Goal: Information Seeking & Learning: Learn about a topic

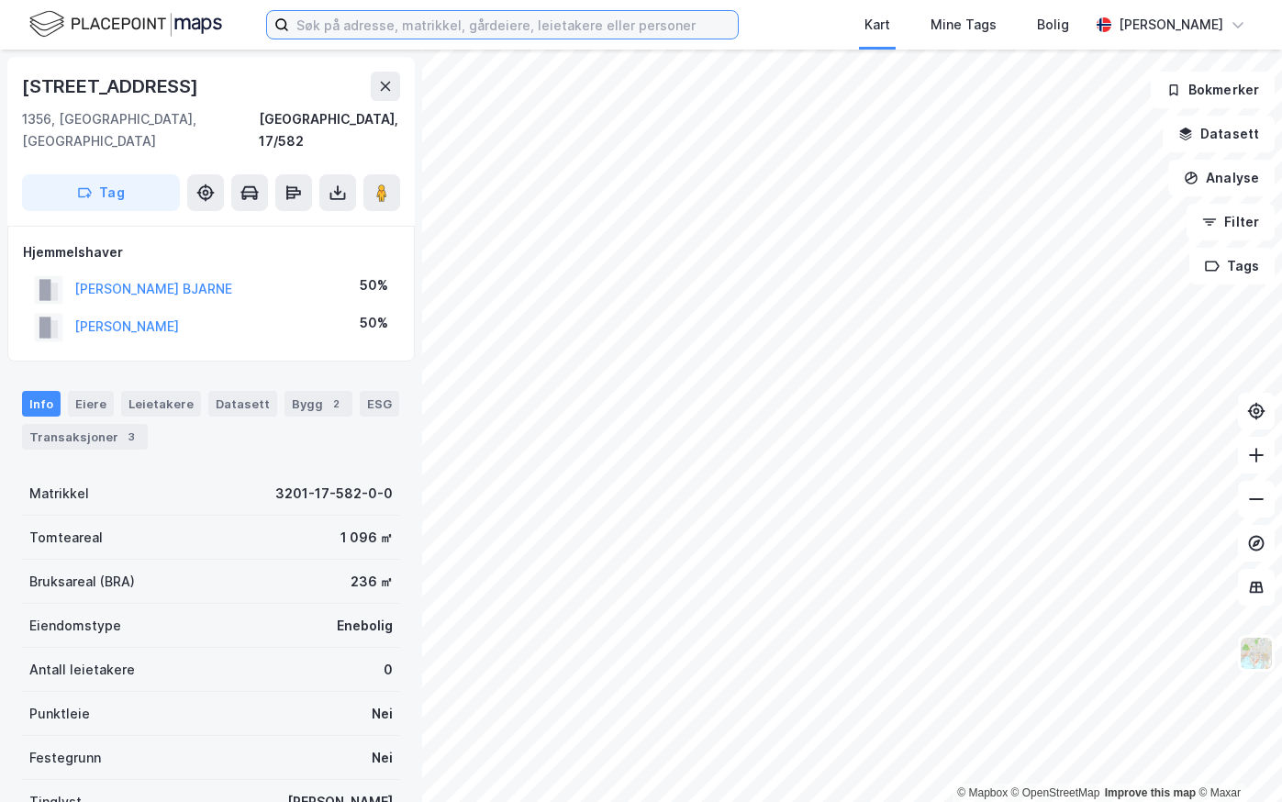
click at [403, 22] on input at bounding box center [513, 25] width 449 height 28
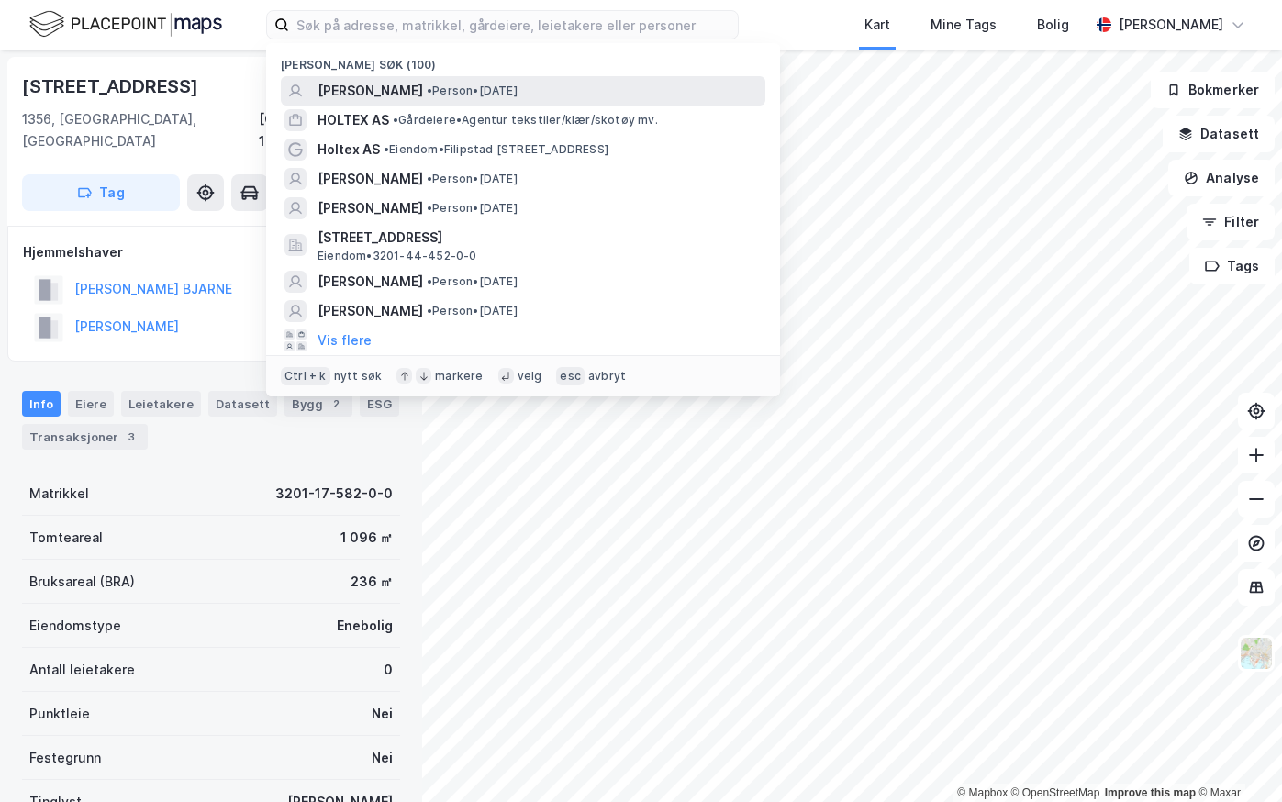
click at [376, 83] on span "[PERSON_NAME]" at bounding box center [369, 91] width 105 height 22
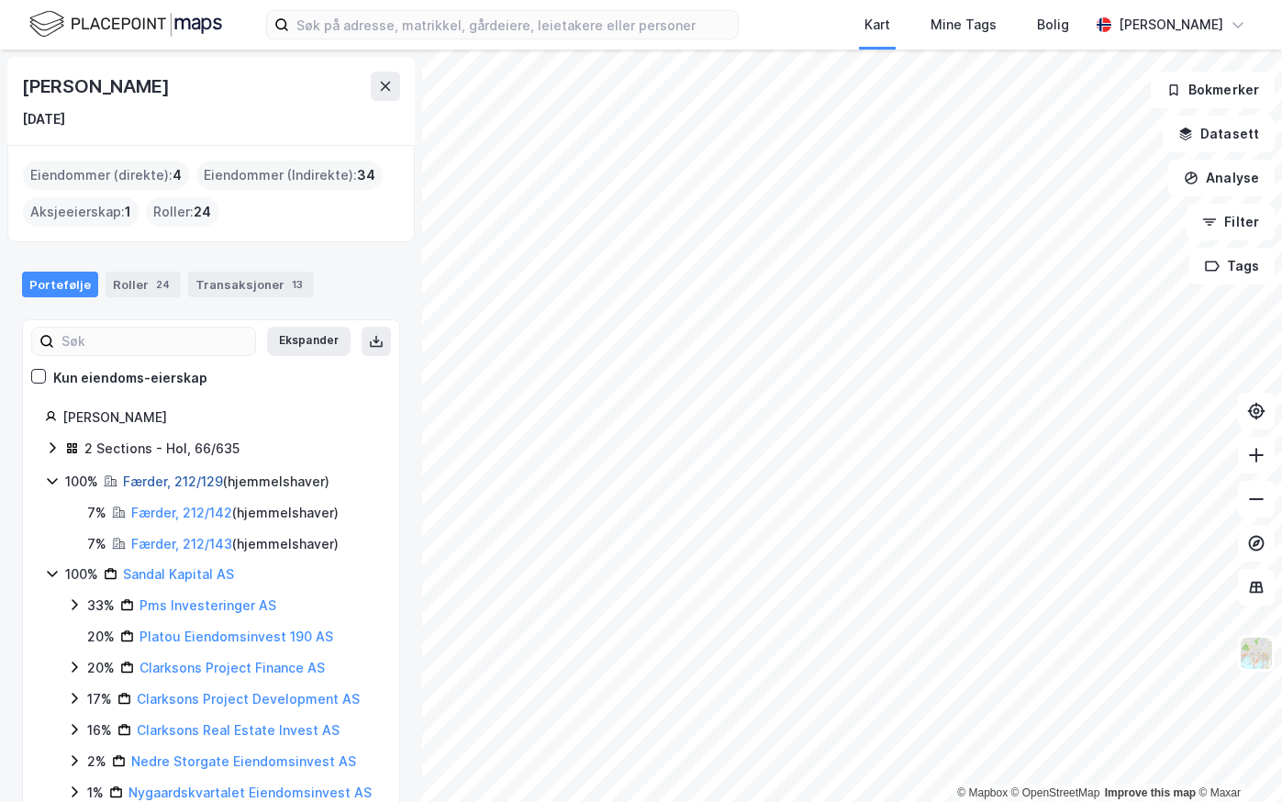
click at [147, 478] on link "Færder, 212/129" at bounding box center [173, 481] width 100 height 16
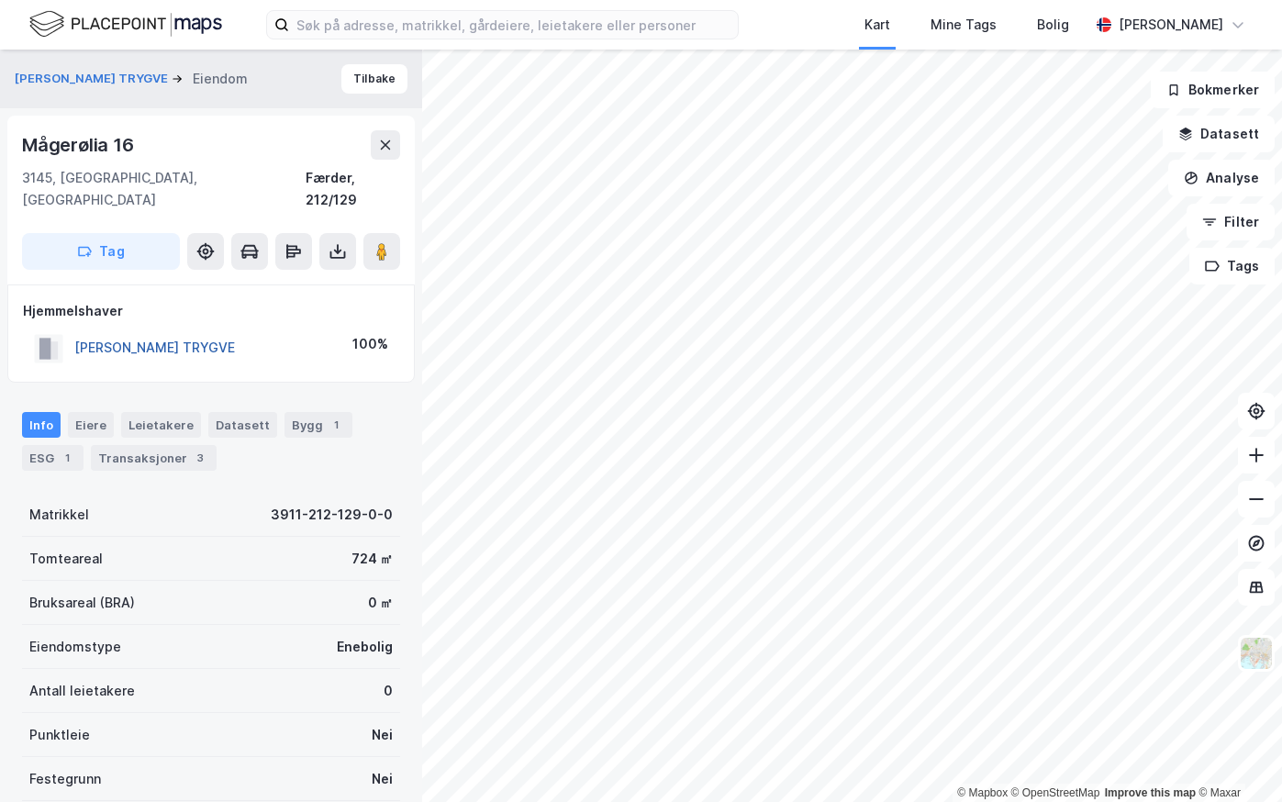
click at [0, 0] on button "[PERSON_NAME] TRYGVE" at bounding box center [0, 0] width 0 height 0
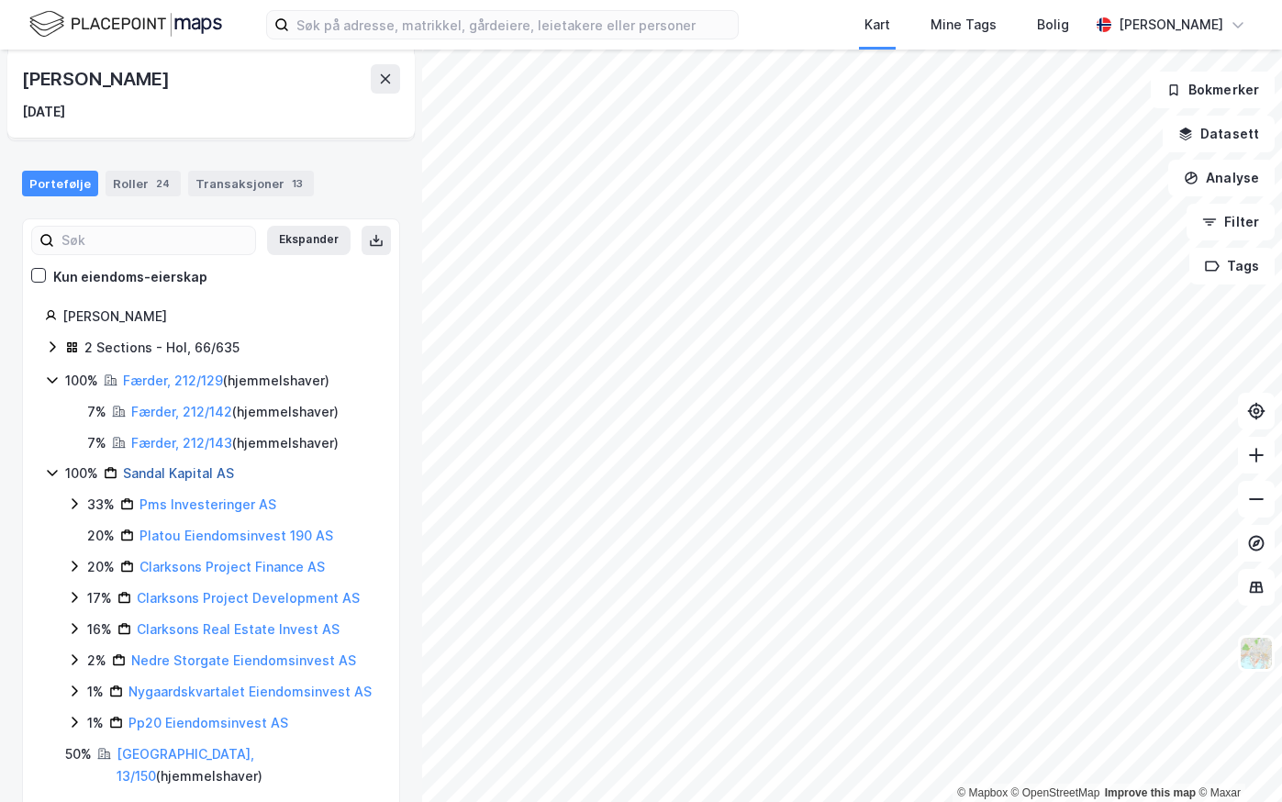
scroll to position [109, 0]
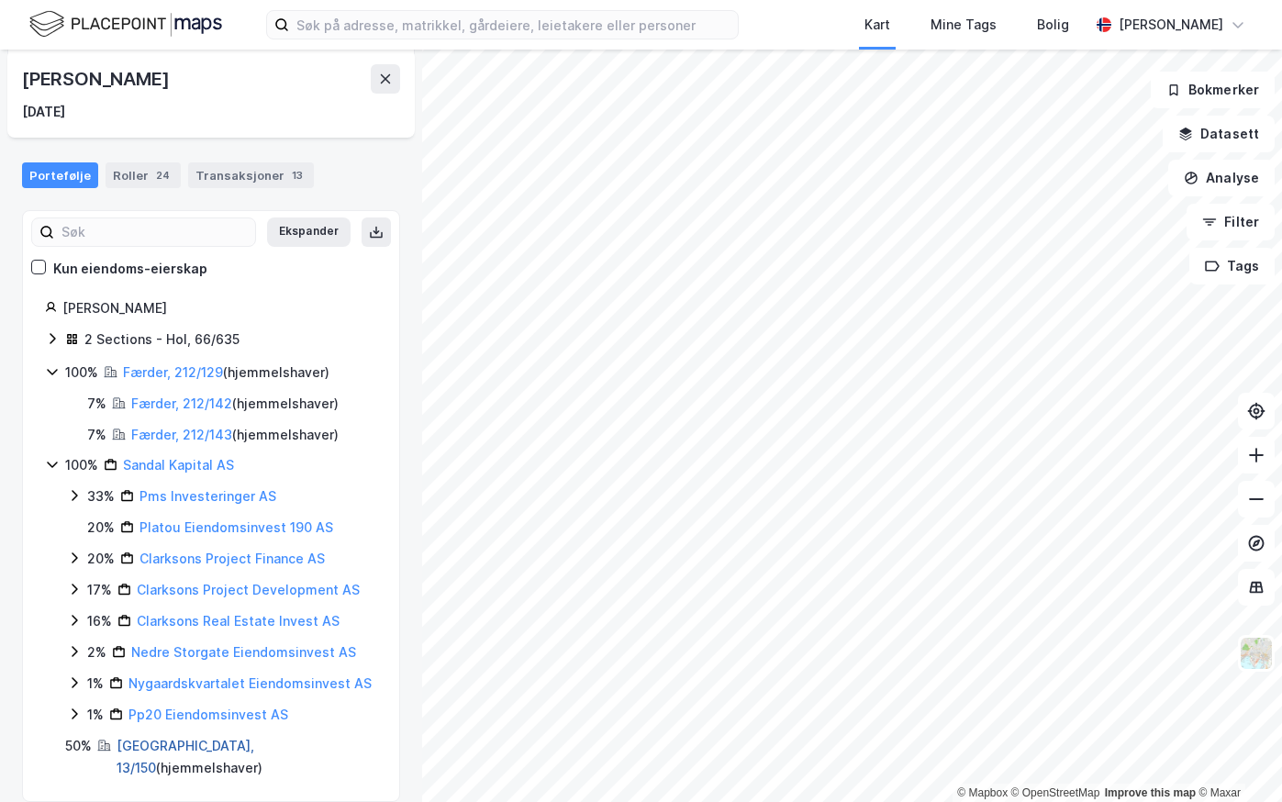
click at [143, 743] on link "[GEOGRAPHIC_DATA], 13/150" at bounding box center [186, 757] width 138 height 38
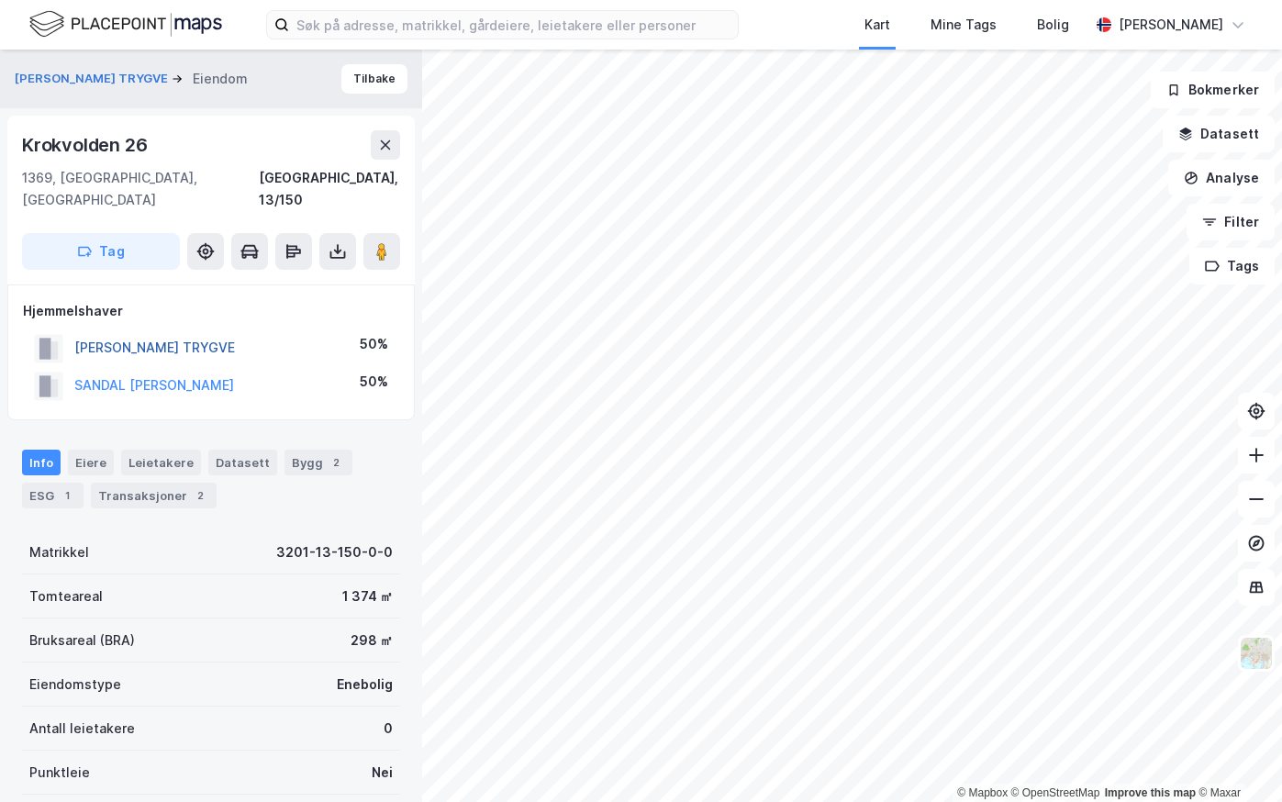
click at [0, 0] on button "[PERSON_NAME] TRYGVE" at bounding box center [0, 0] width 0 height 0
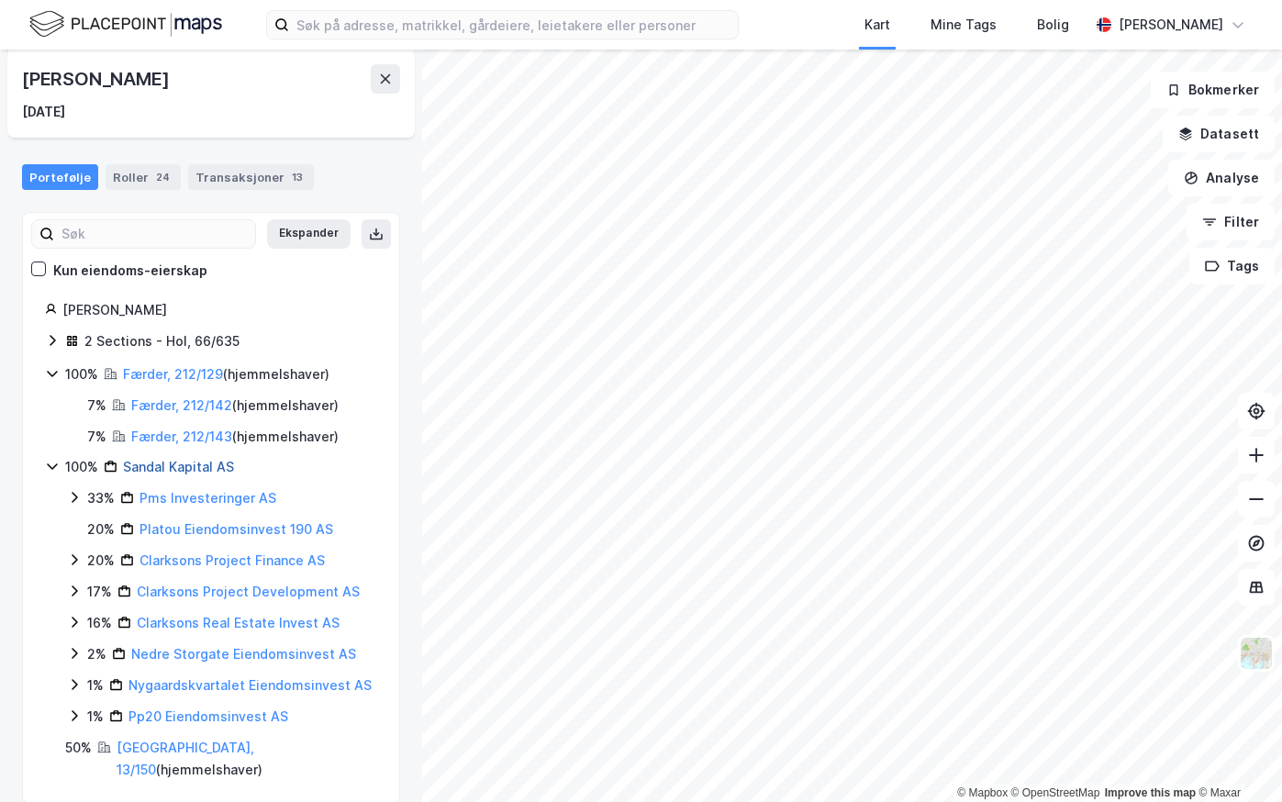
scroll to position [109, 0]
click at [86, 338] on div "2 Sections - Hol, 66/635" at bounding box center [161, 339] width 155 height 22
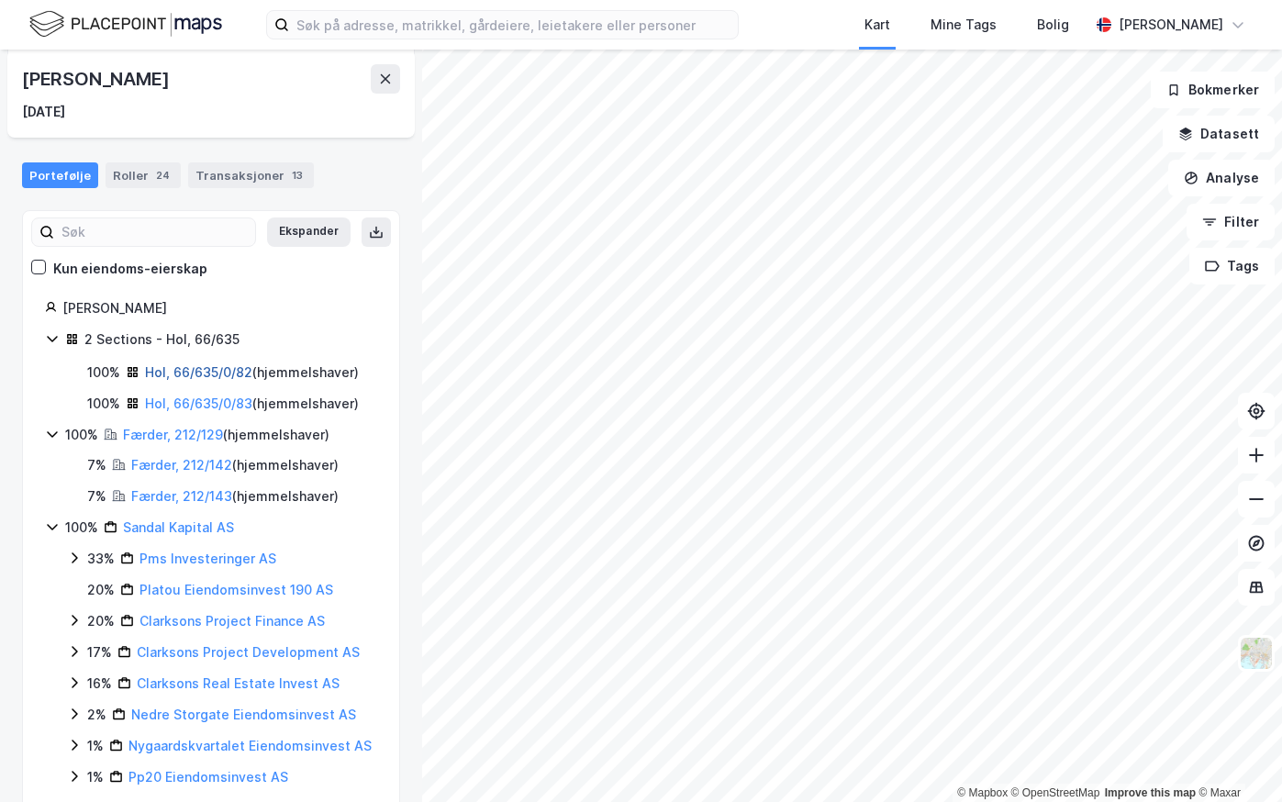
click at [166, 371] on link "Hol, 66/635/0/82" at bounding box center [198, 372] width 107 height 16
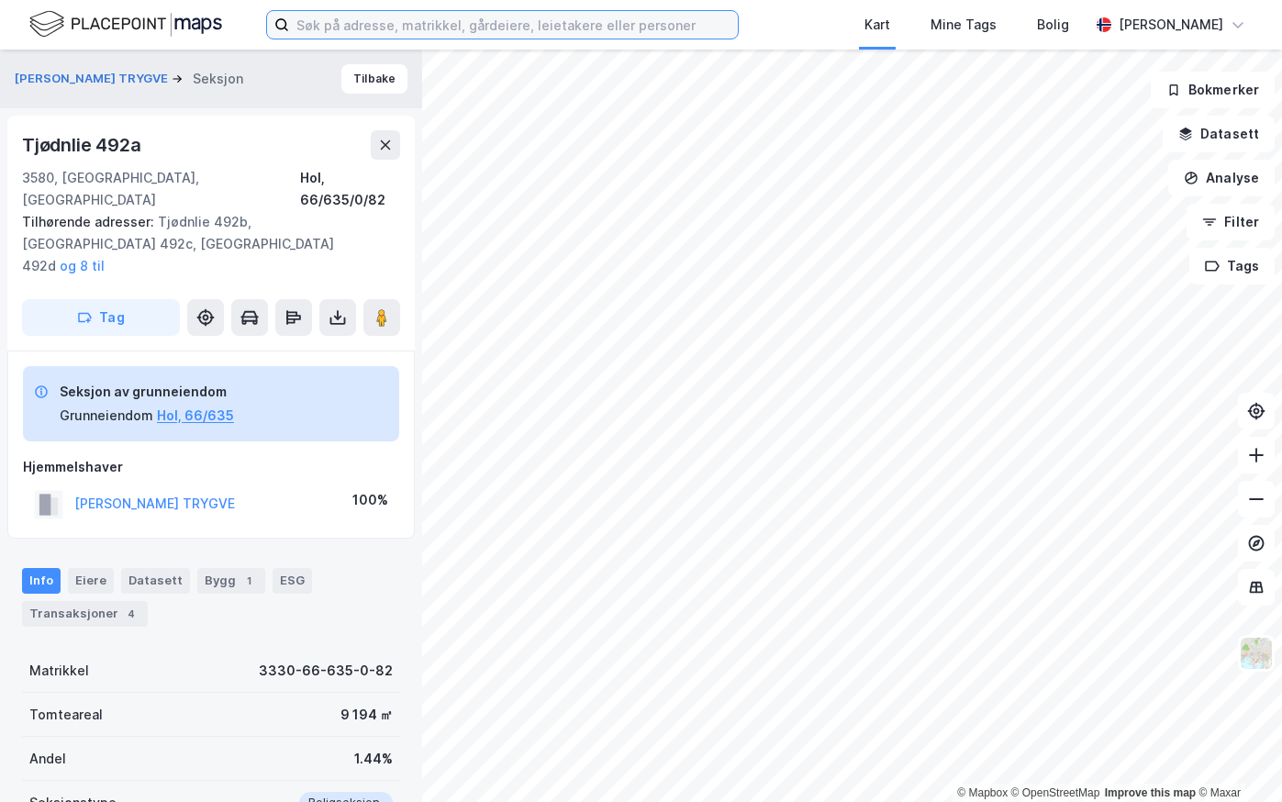
click at [379, 26] on input at bounding box center [513, 25] width 449 height 28
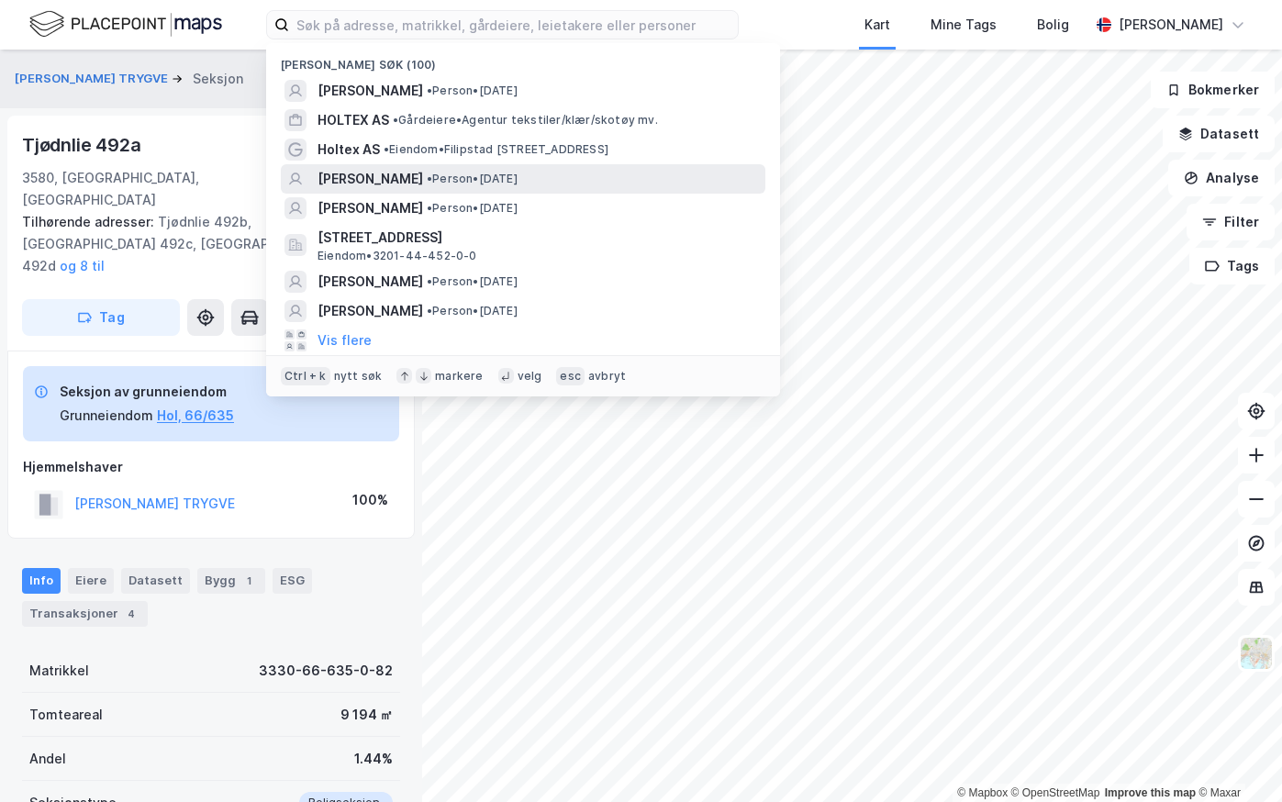
click at [346, 179] on span "[PERSON_NAME]" at bounding box center [369, 179] width 105 height 22
